Goal: Task Accomplishment & Management: Manage account settings

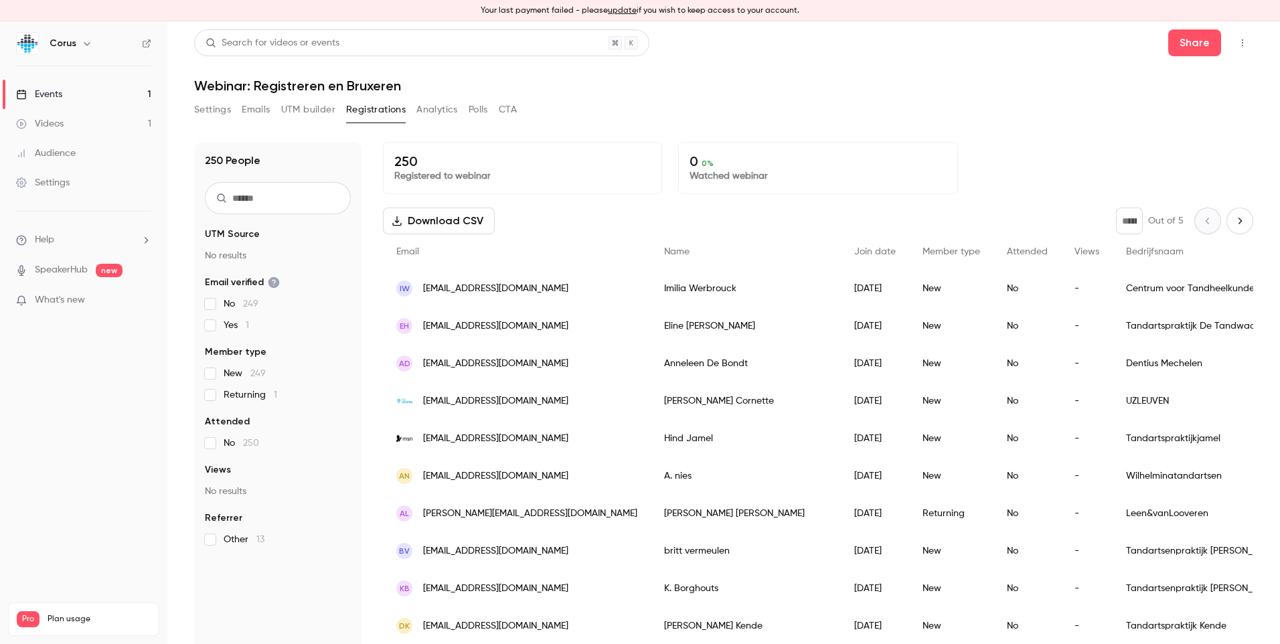
click at [53, 98] on div "Events" at bounding box center [39, 94] width 46 height 13
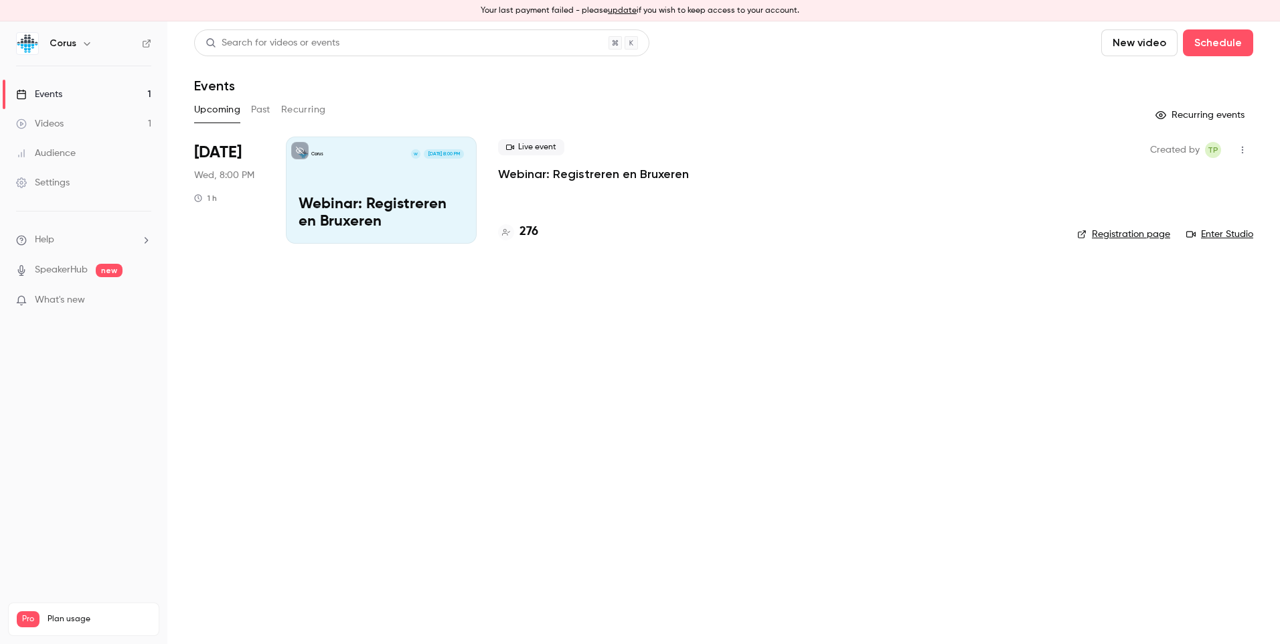
click at [363, 197] on p "Webinar: Registreren en Bruxeren" at bounding box center [381, 213] width 165 height 35
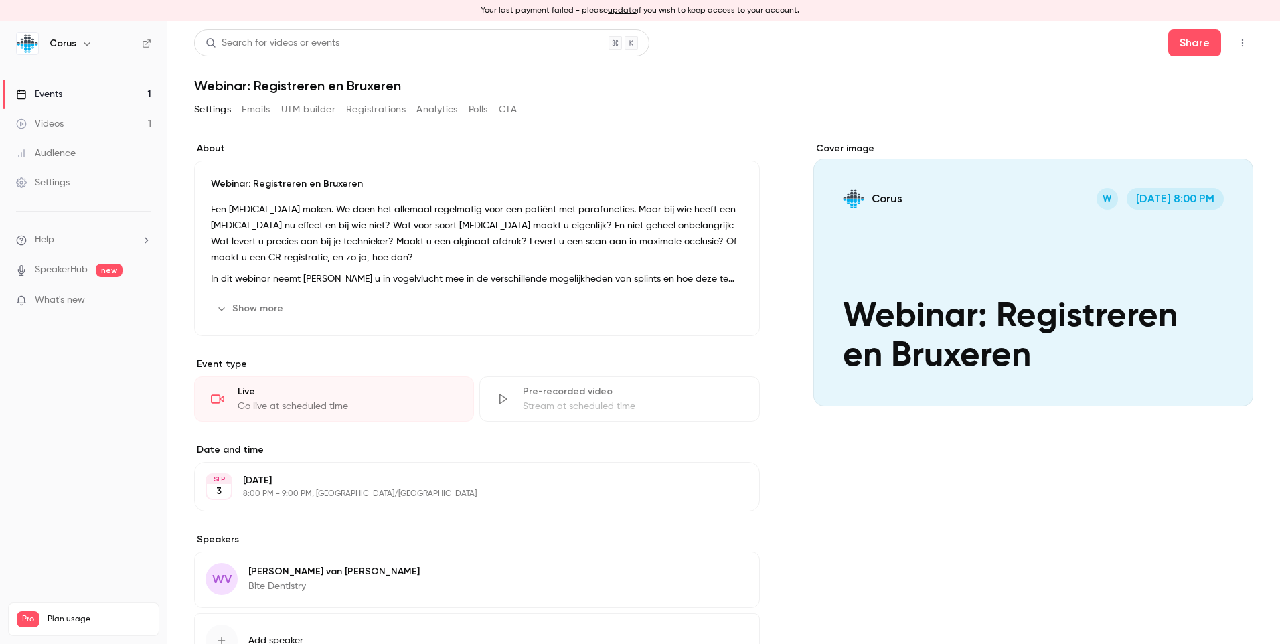
click at [1233, 48] on button "button" at bounding box center [1242, 42] width 21 height 21
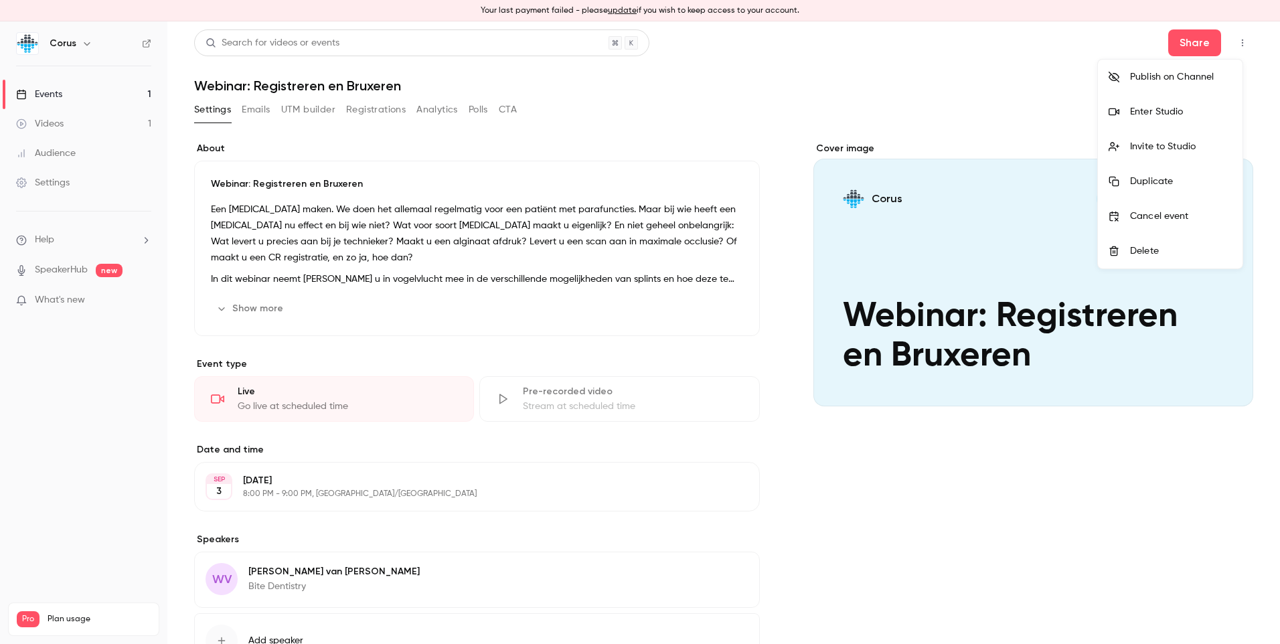
click at [1172, 117] on div "Enter Studio" at bounding box center [1181, 111] width 102 height 13
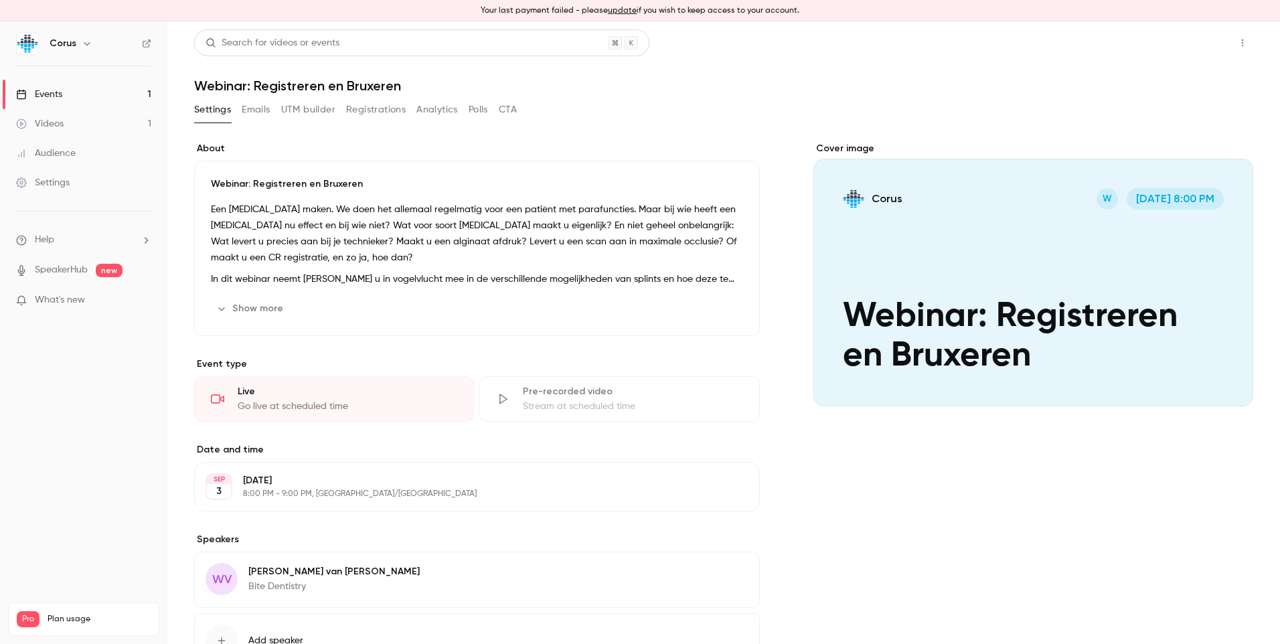
click at [1181, 44] on button "Share" at bounding box center [1194, 42] width 53 height 27
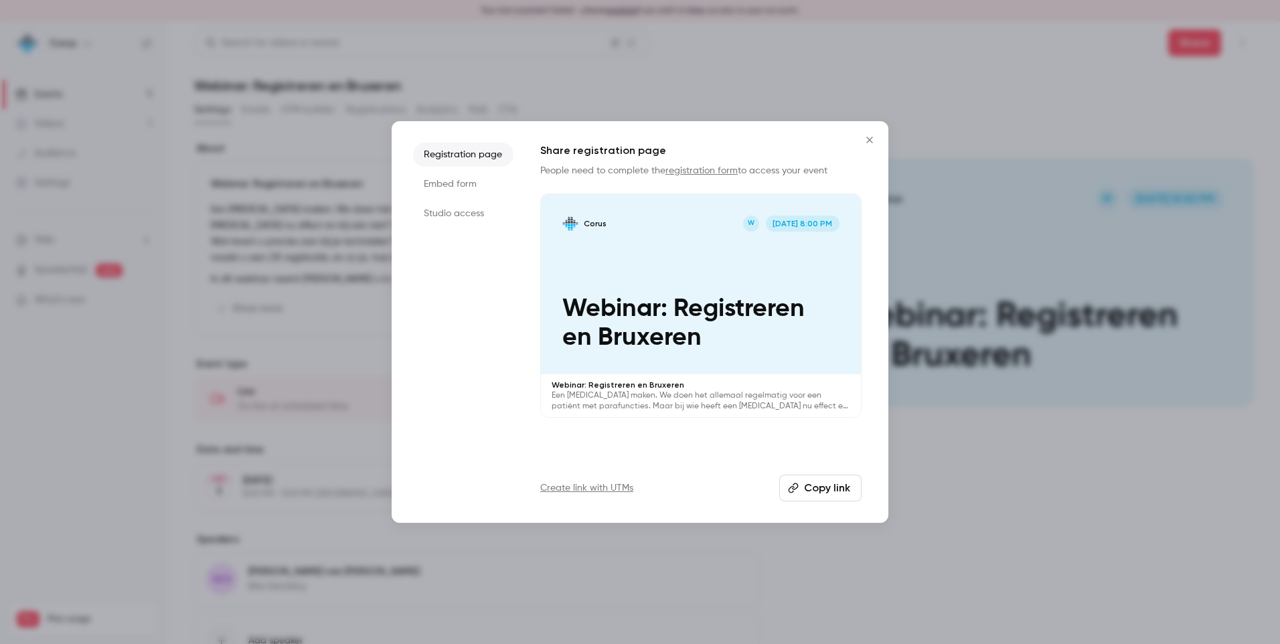
click at [459, 214] on li "Studio access" at bounding box center [463, 214] width 100 height 24
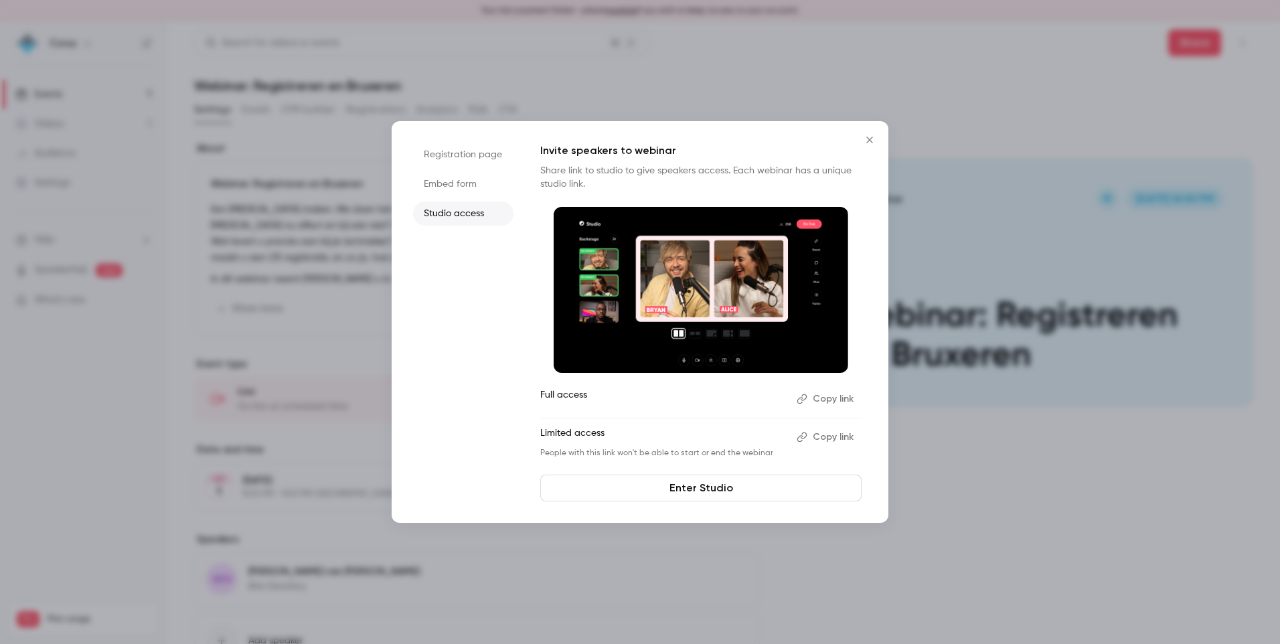
click at [826, 396] on button "Copy link" at bounding box center [826, 398] width 70 height 21
click at [870, 143] on icon "Close" at bounding box center [870, 140] width 16 height 11
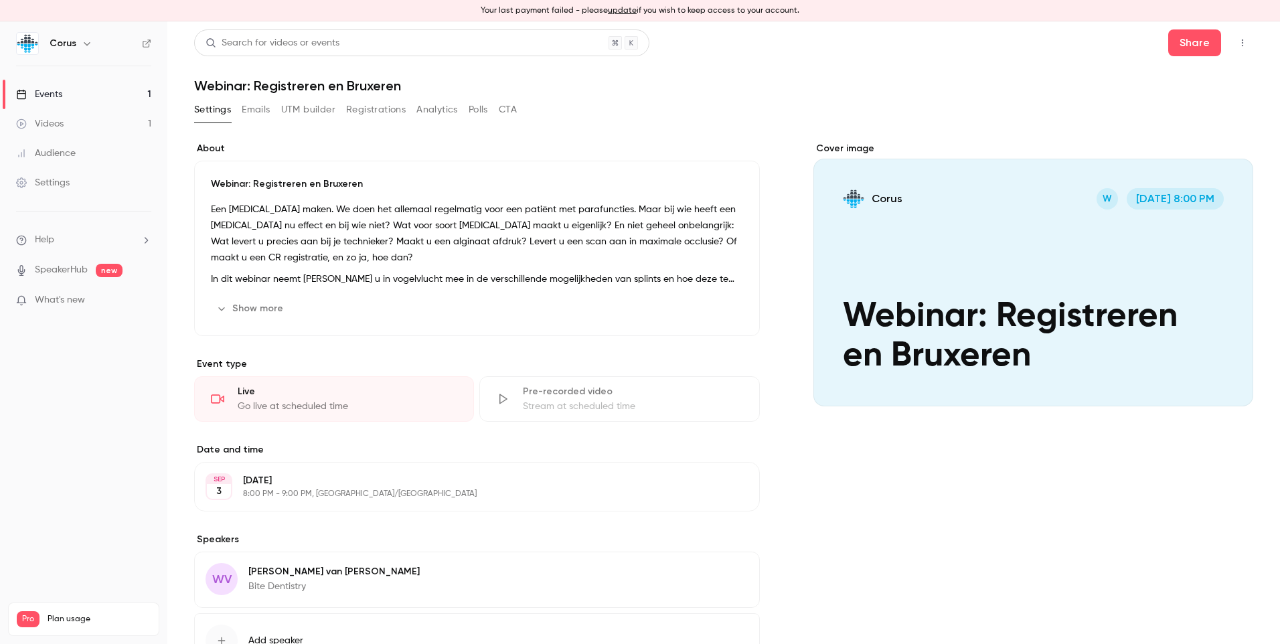
scroll to position [107, 0]
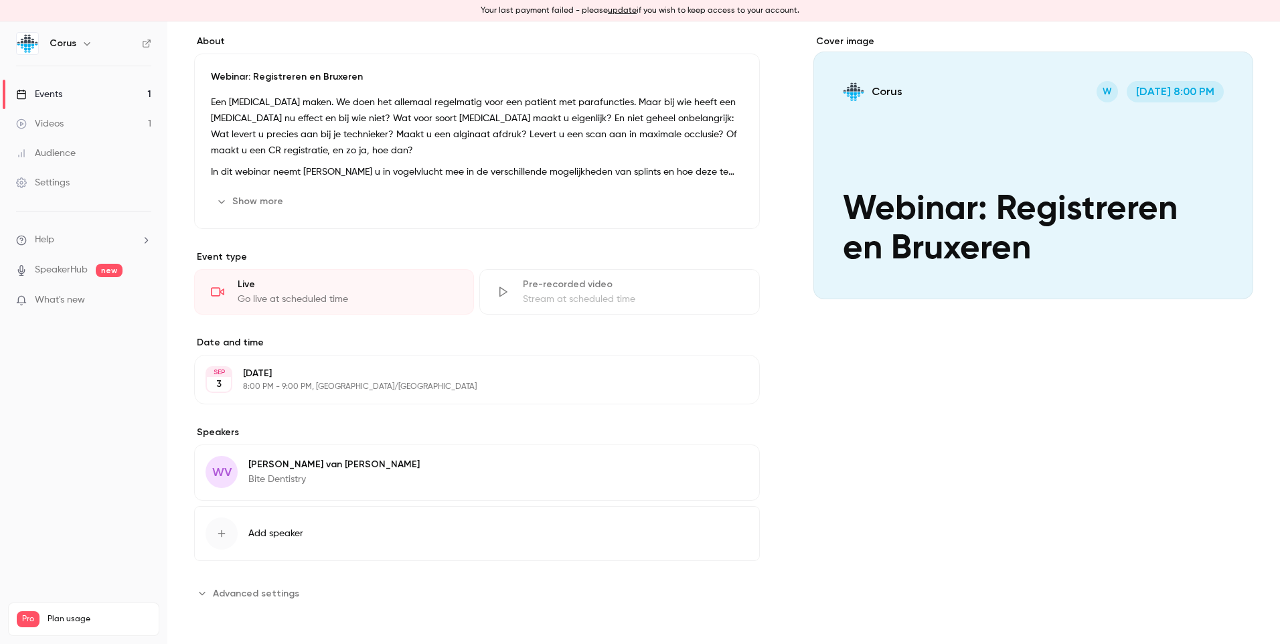
click at [244, 597] on span "Advanced settings" at bounding box center [256, 594] width 86 height 14
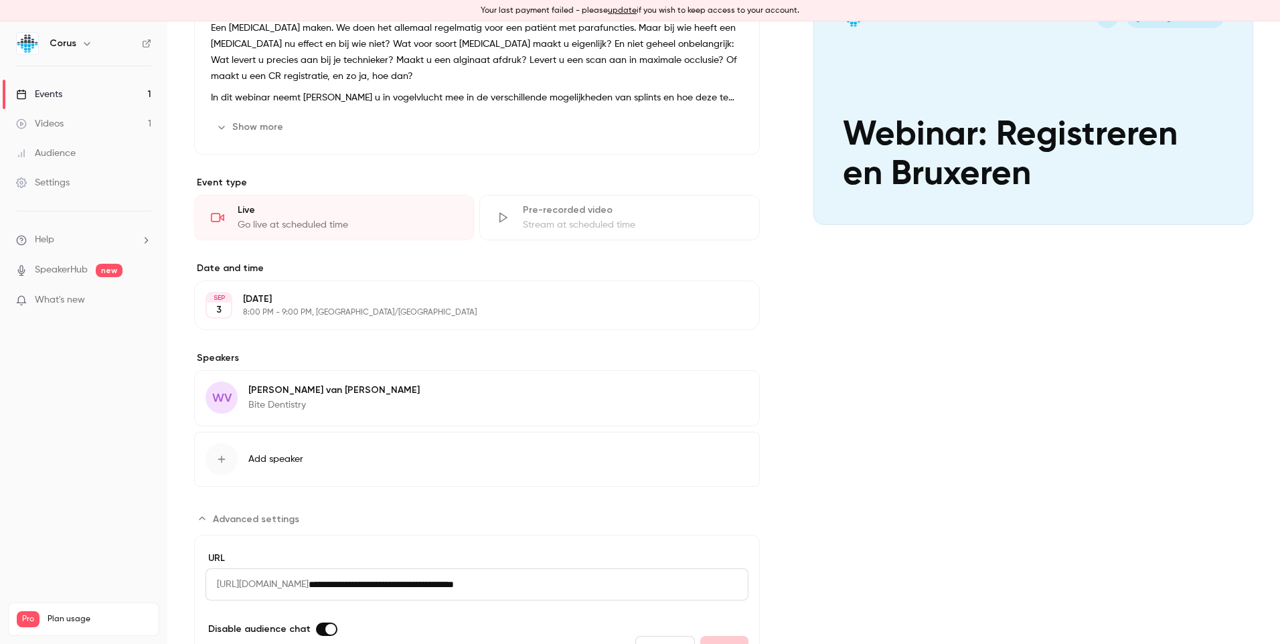
scroll to position [257, 0]
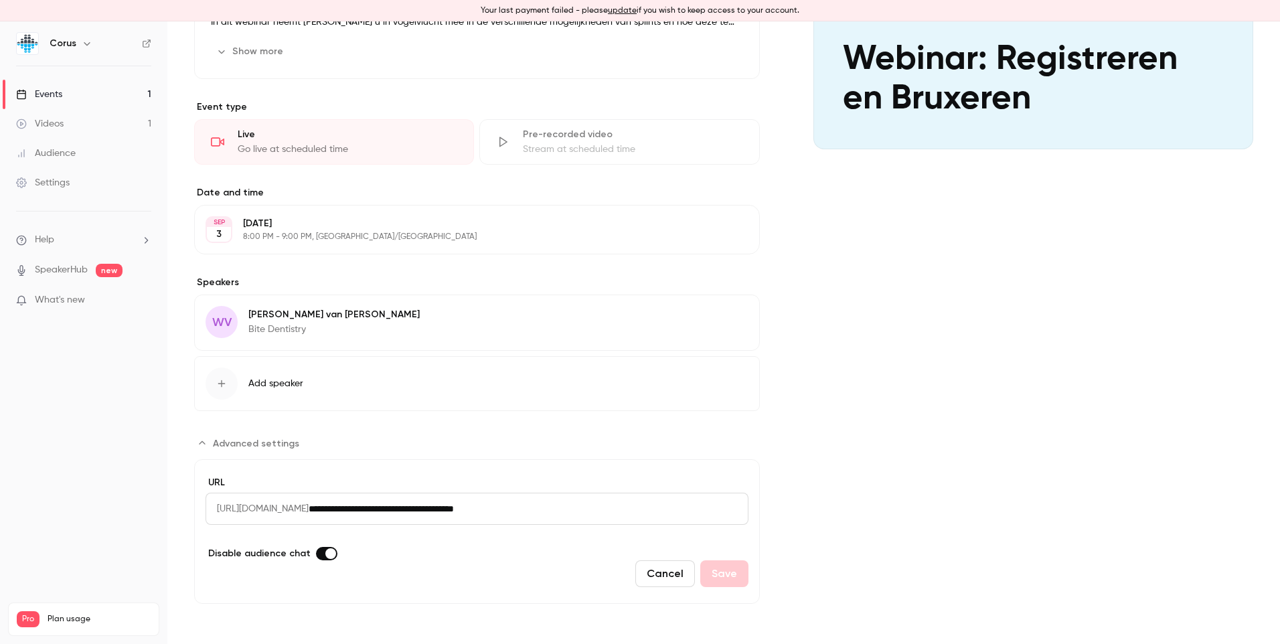
click at [724, 316] on button "Edit" at bounding box center [724, 316] width 49 height 21
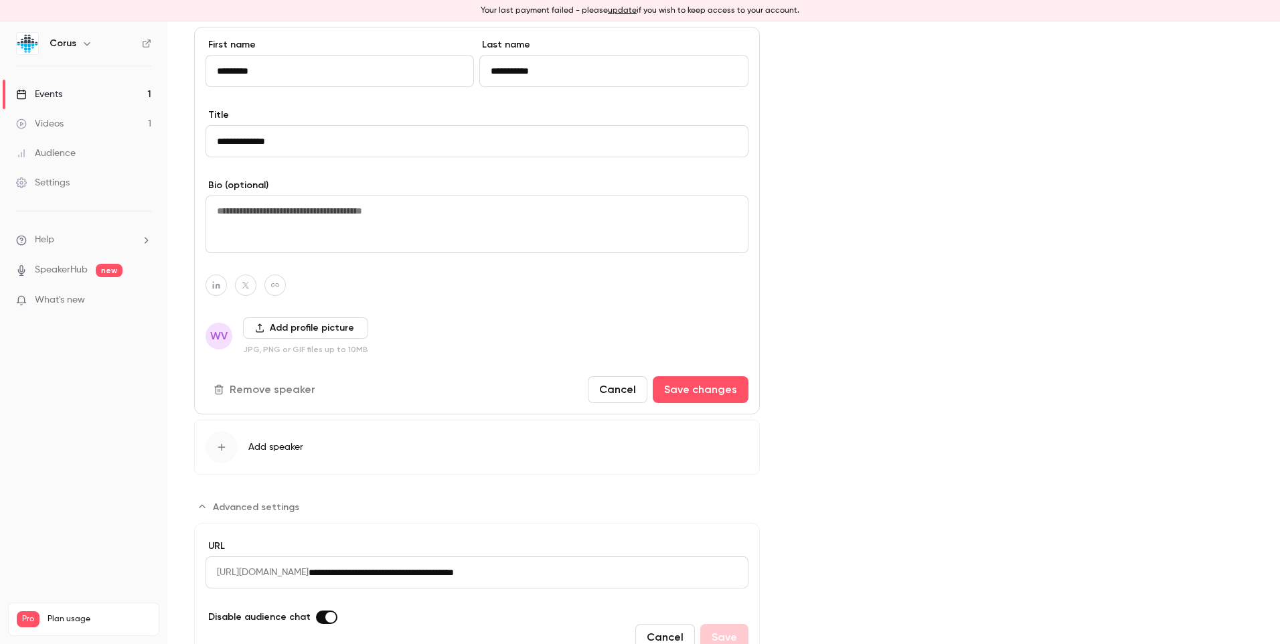
scroll to position [455, 0]
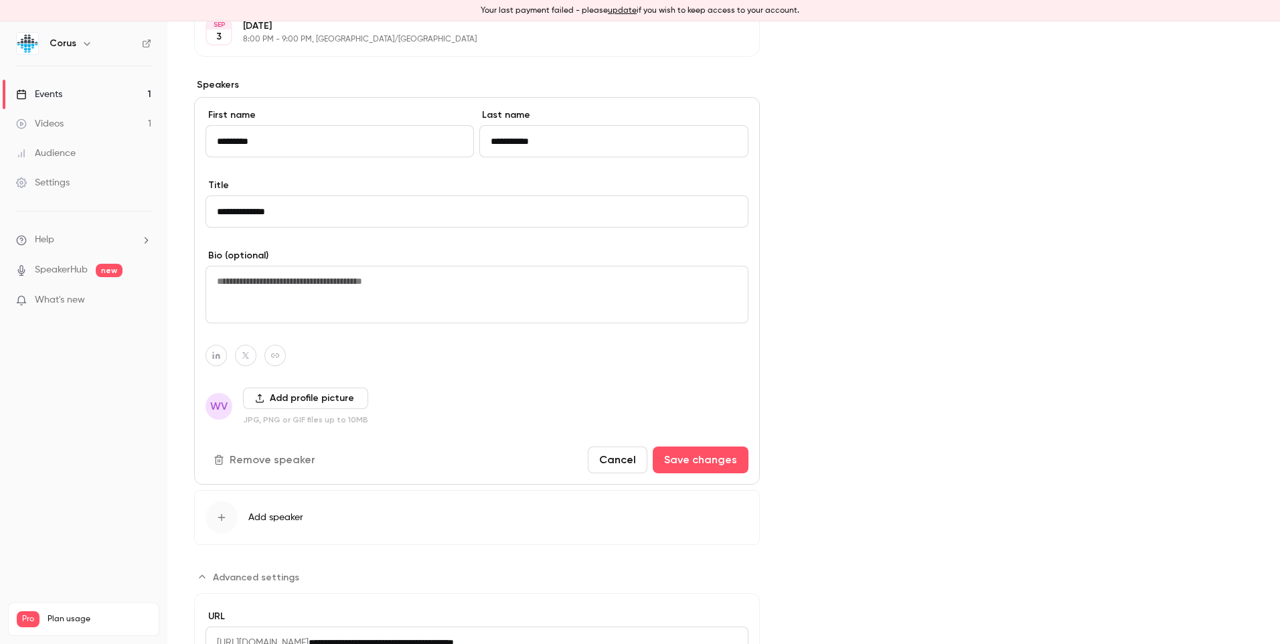
click at [627, 9] on button "update" at bounding box center [622, 11] width 29 height 12
